Goal: Task Accomplishment & Management: Manage account settings

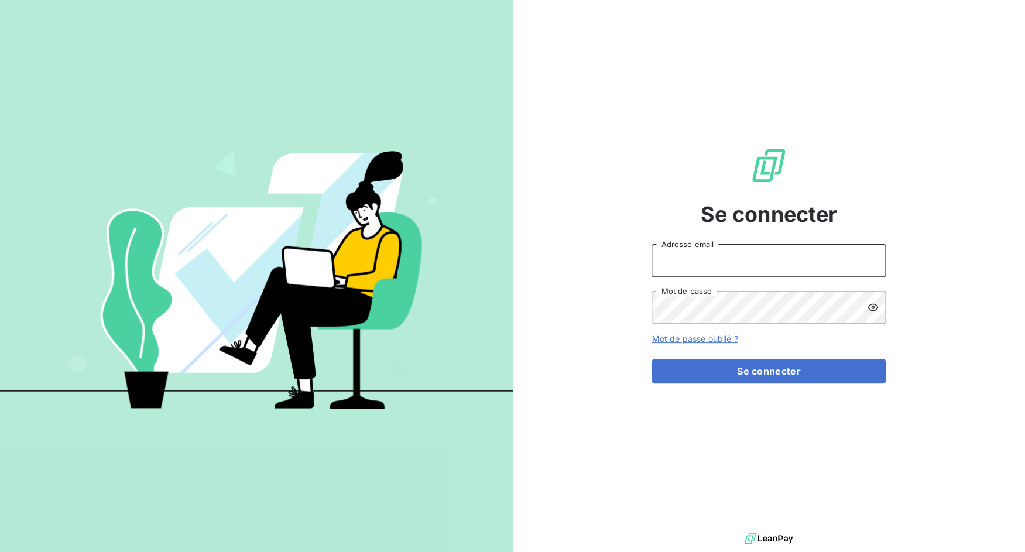
click at [682, 255] on input "Adresse email" at bounding box center [769, 260] width 234 height 33
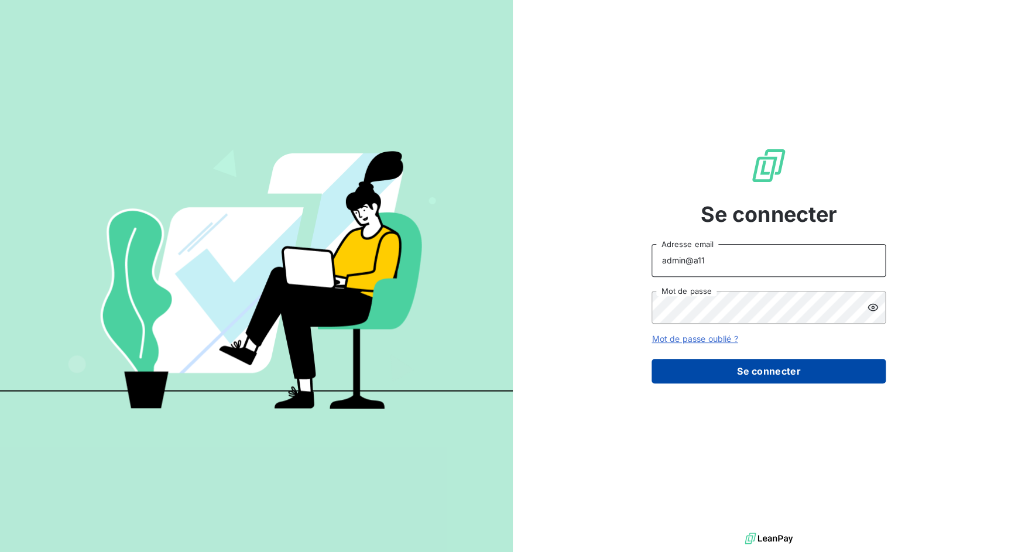
type input "admin@a11"
click at [715, 371] on button "Se connecter" at bounding box center [769, 371] width 234 height 25
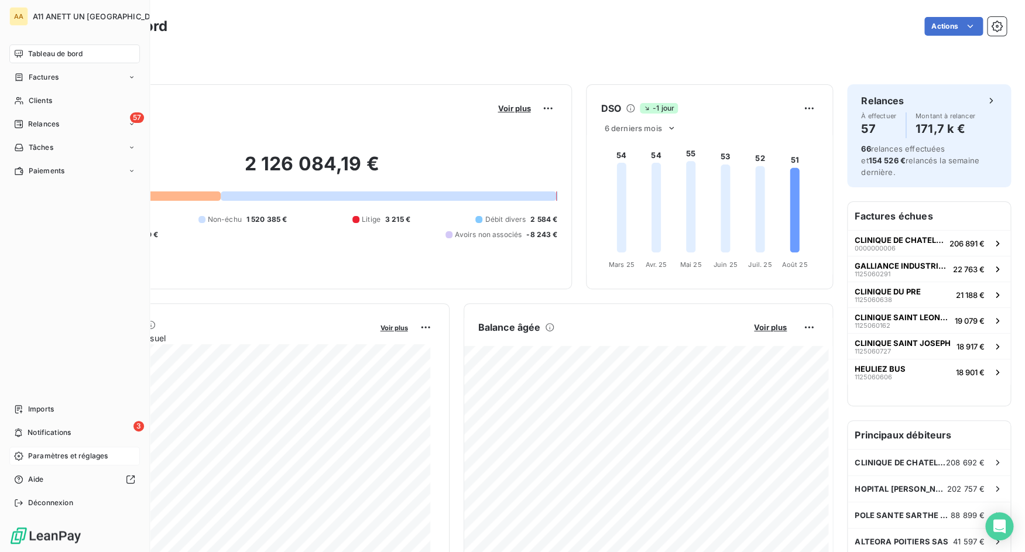
click at [46, 455] on span "Paramètres et réglages" at bounding box center [68, 456] width 80 height 11
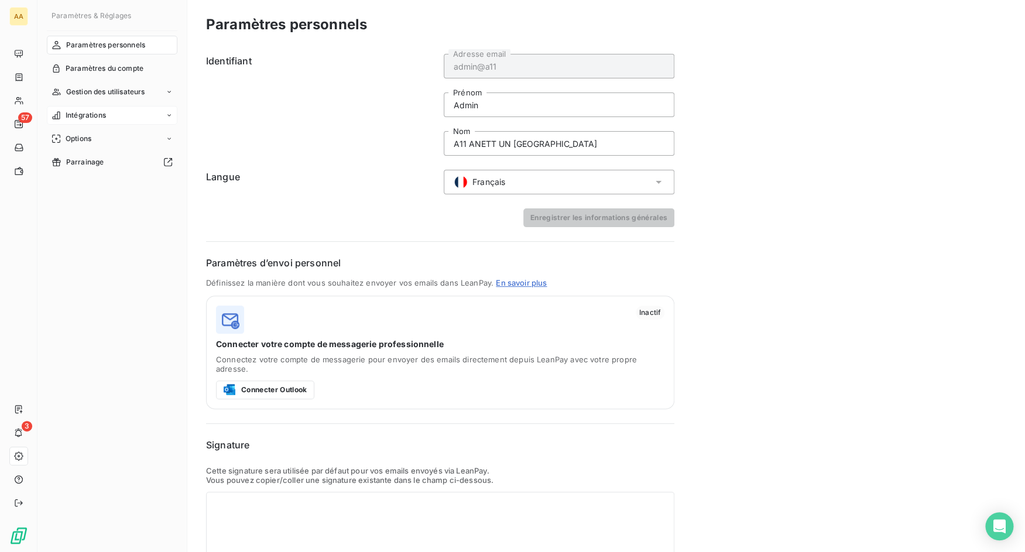
click at [92, 107] on div "Intégrations" at bounding box center [112, 115] width 131 height 19
